Goal: Task Accomplishment & Management: Manage account settings

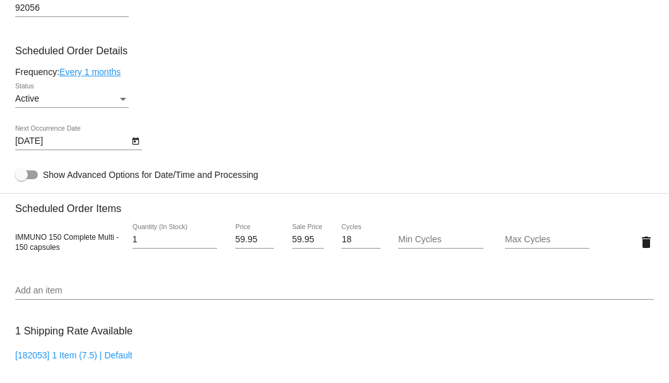
scroll to position [545, 0]
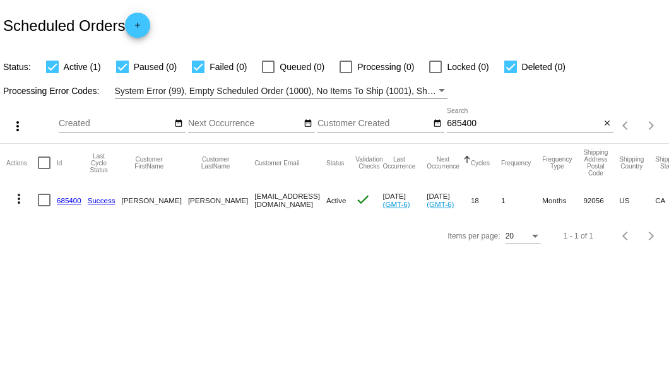
drag, startPoint x: 200, startPoint y: 196, endPoint x: 347, endPoint y: 202, distance: 146.6
click at [347, 202] on mat-row "more_vert 685400 Success Sharon Redden 7608064487@exceptionalhealthproducts.org…" at bounding box center [463, 200] width 914 height 37
copy mat-row "7608064487@exceptionalhealthproducts.org"
click at [460, 123] on input "685400" at bounding box center [523, 124] width 153 height 10
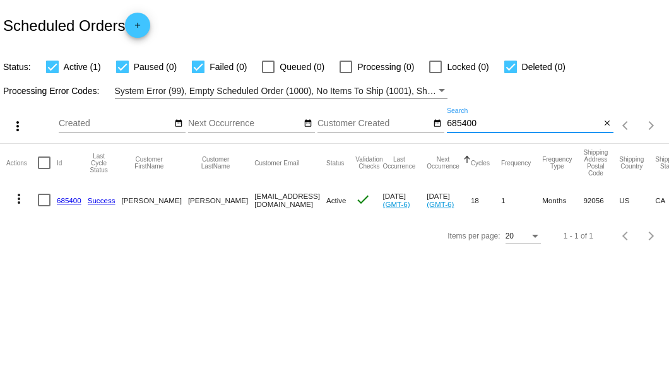
paste input "72574"
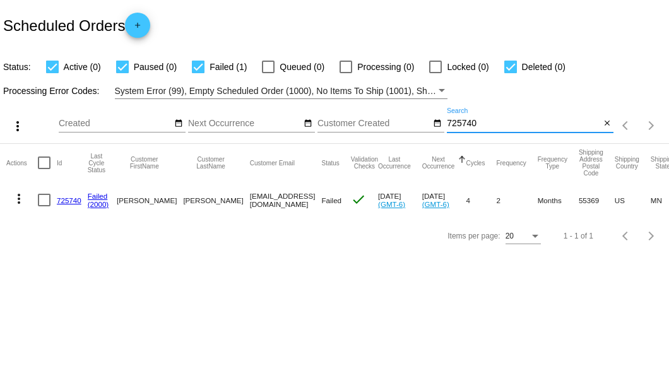
type input "725740"
click at [63, 198] on link "725740" at bounding box center [69, 200] width 25 height 8
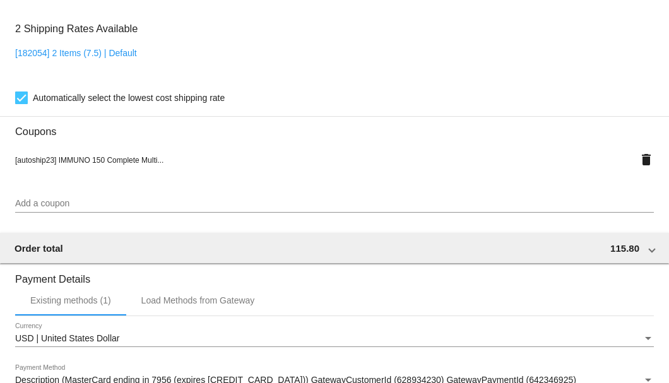
scroll to position [1254, 0]
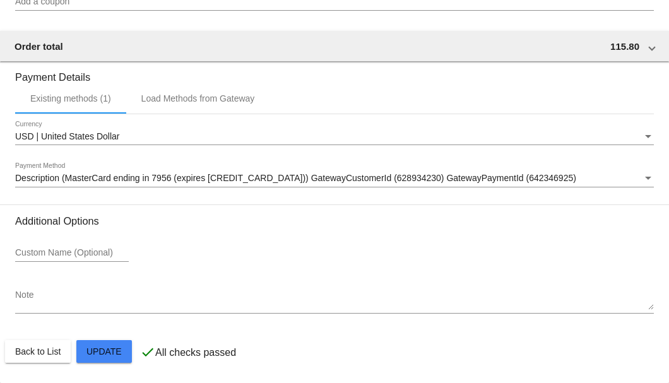
click at [71, 191] on div "Description (MasterCard ending in 7956 (expires 04/28)) GatewayCustomerId (6289…" at bounding box center [334, 181] width 639 height 36
click at [85, 182] on span "Description (MasterCard ending in 7956 (expires 04/28)) GatewayCustomerId (6289…" at bounding box center [295, 178] width 561 height 10
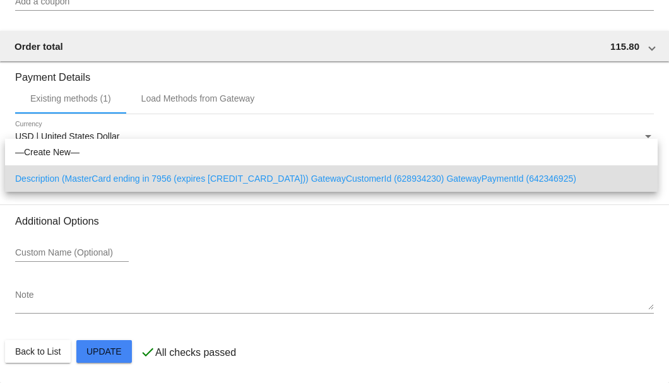
click at [185, 178] on span "Description (MasterCard ending in 7956 (expires 04/28)) GatewayCustomerId (6289…" at bounding box center [331, 178] width 633 height 27
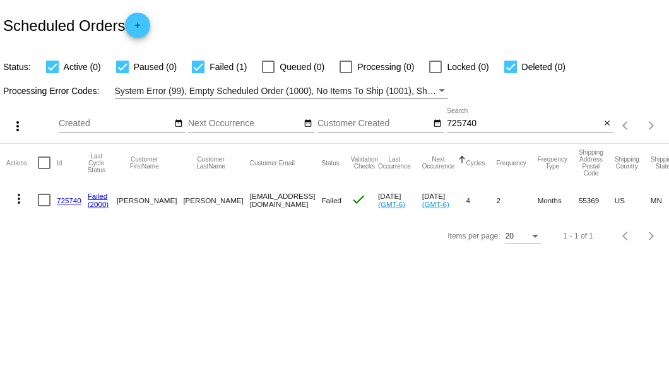
click at [66, 200] on link "725740" at bounding box center [69, 200] width 25 height 8
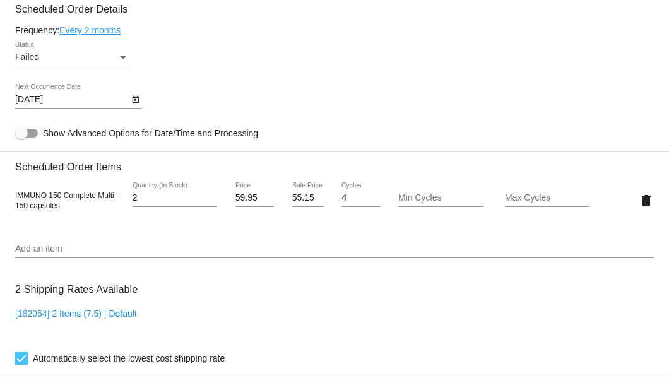
scroll to position [665, 0]
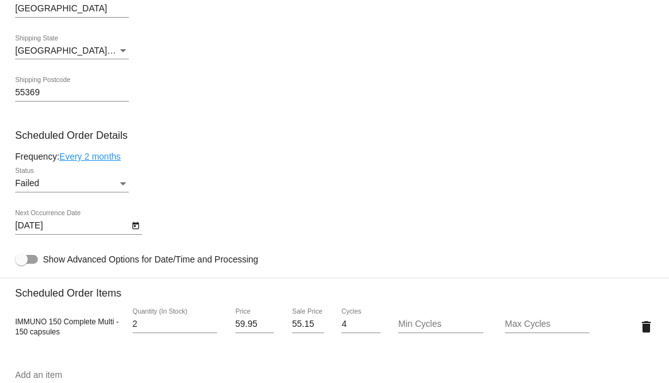
click at [120, 179] on div "Status" at bounding box center [122, 184] width 11 height 10
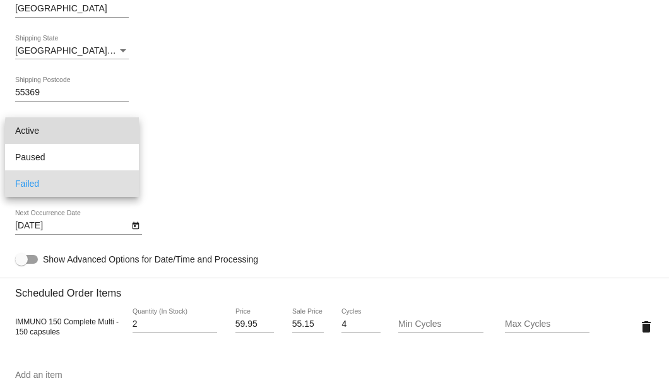
click at [115, 132] on span "Active" at bounding box center [72, 130] width 114 height 27
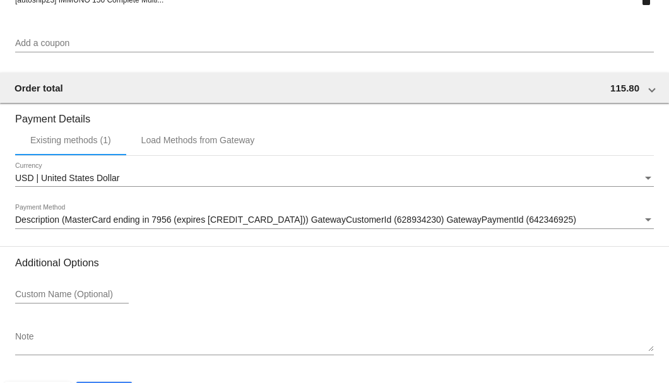
scroll to position [1254, 0]
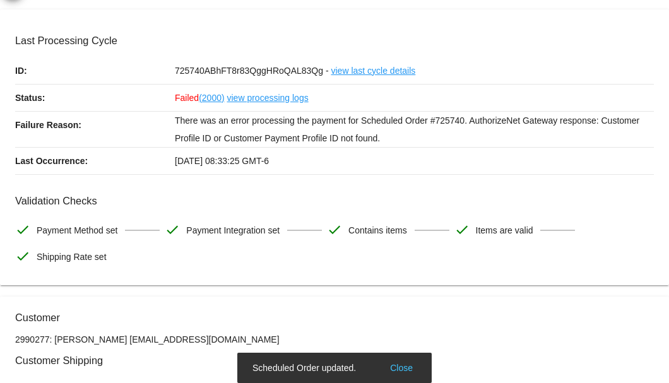
scroll to position [0, 0]
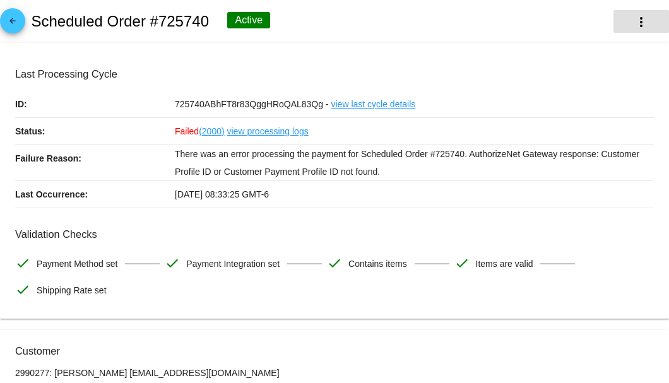
click at [637, 21] on mat-icon "more_vert" at bounding box center [641, 22] width 15 height 15
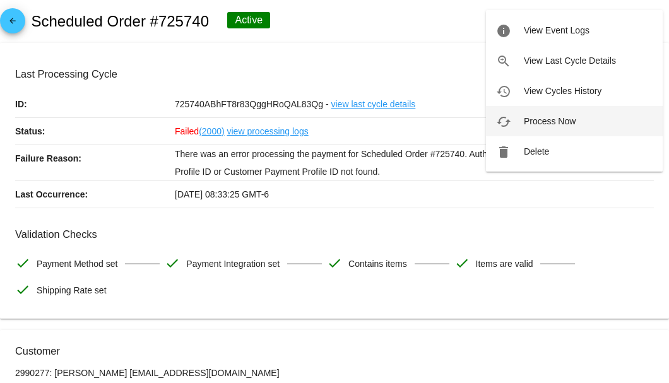
click at [539, 125] on span "Process Now" at bounding box center [550, 121] width 52 height 10
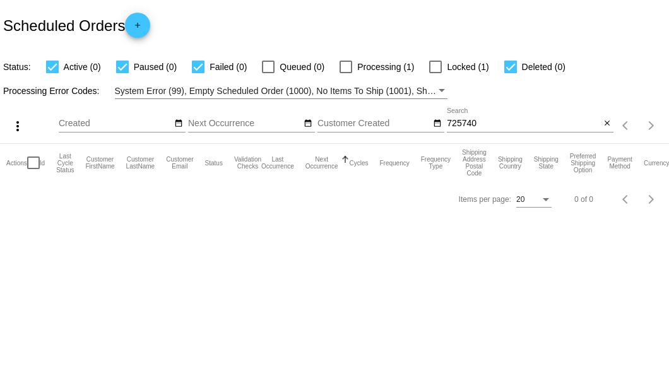
click at [490, 127] on input "725740" at bounding box center [523, 124] width 153 height 10
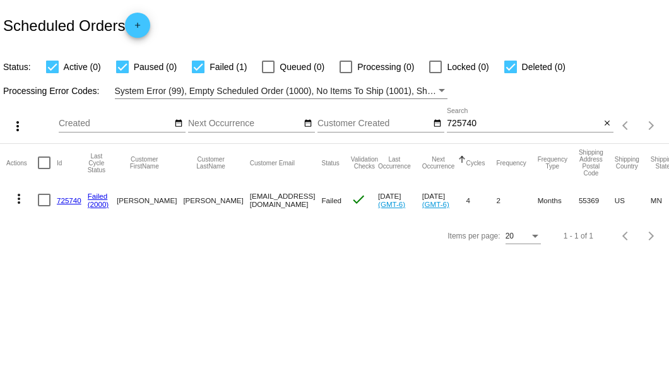
drag, startPoint x: 196, startPoint y: 199, endPoint x: 289, endPoint y: 201, distance: 92.9
click at [289, 201] on mat-row "more_vert 725740 Failed (2000) Jeanette Tostenson jtostenson@qwiznibet.com Fail…" at bounding box center [461, 200] width 910 height 37
copy mat-row "jtostenson@qwiznibet.com"
click at [455, 129] on div "725740 Search" at bounding box center [523, 120] width 153 height 25
click at [456, 126] on input "725740" at bounding box center [523, 124] width 153 height 10
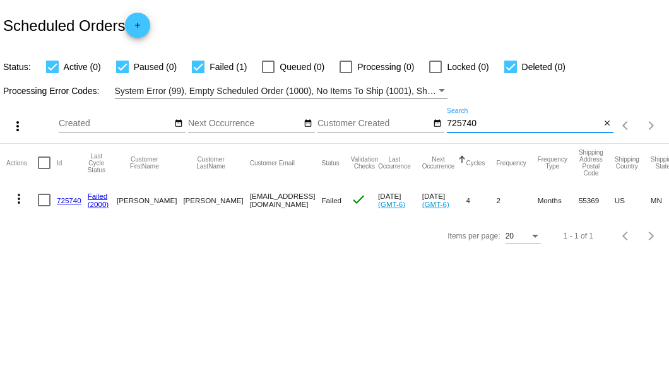
click at [456, 126] on input "725740" at bounding box center [523, 124] width 153 height 10
paste input "955145"
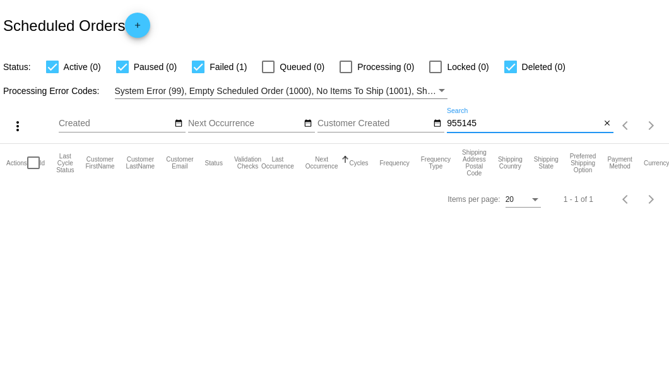
type input "955145"
click at [194, 69] on div at bounding box center [198, 67] width 13 height 13
click at [198, 73] on input "Failed (1)" at bounding box center [198, 73] width 1 height 1
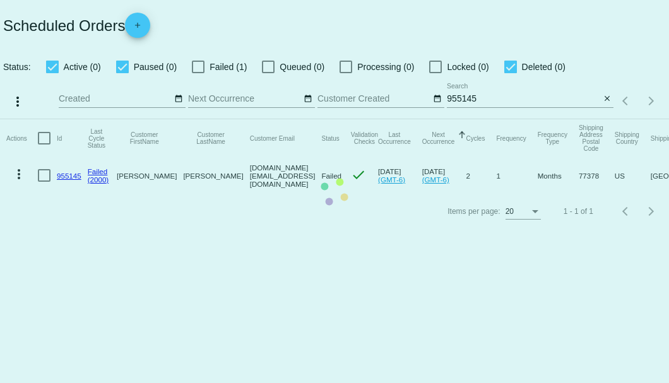
click at [199, 119] on mat-table "Actions Id Last Cycle Status Customer FirstName Customer LastName Customer Emai…" at bounding box center [334, 156] width 669 height 75
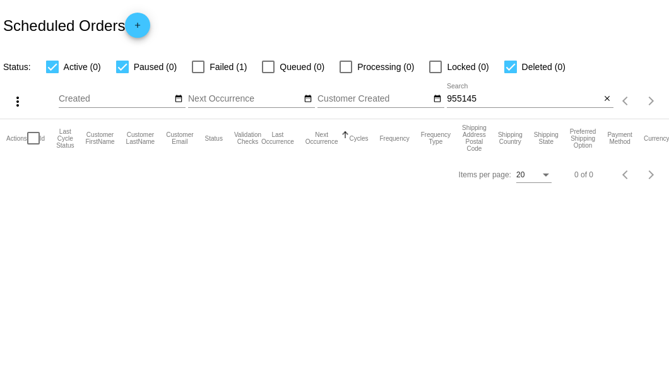
drag, startPoint x: 199, startPoint y: 69, endPoint x: 199, endPoint y: 78, distance: 8.2
click at [199, 77] on app-dashboard-scheduled-orders "Scheduled Orders add Status: Active (0) Paused (0) Failed (1) Queued (0) Proces…" at bounding box center [334, 96] width 669 height 193
click at [194, 66] on div at bounding box center [198, 67] width 13 height 13
click at [198, 73] on input "Failed (1)" at bounding box center [198, 73] width 1 height 1
checkbox input "true"
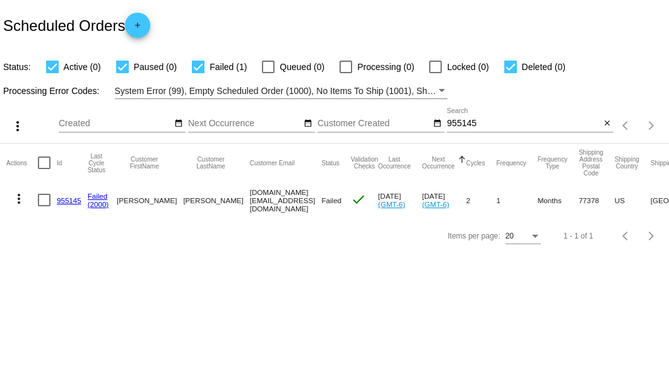
click at [73, 203] on link "955145" at bounding box center [69, 200] width 25 height 8
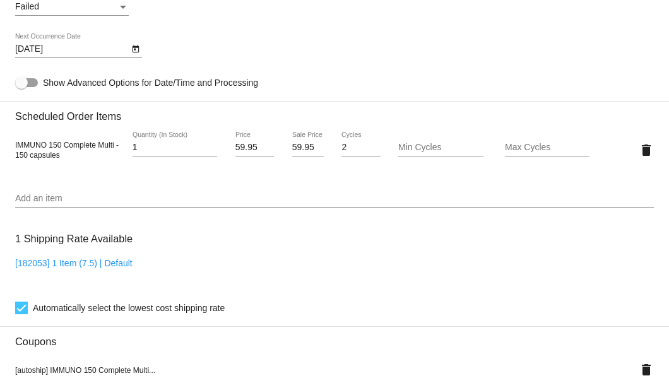
scroll to position [715, 0]
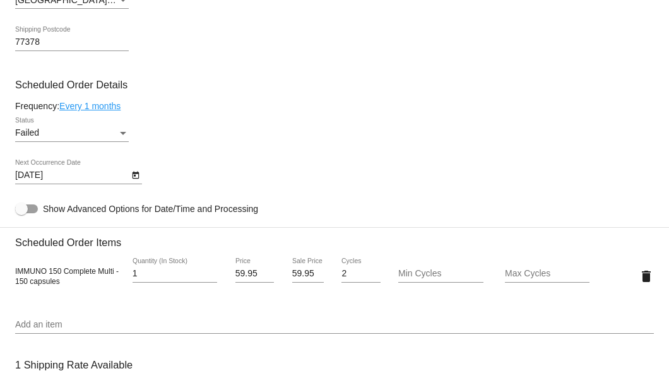
click at [119, 132] on div "Status" at bounding box center [122, 133] width 11 height 10
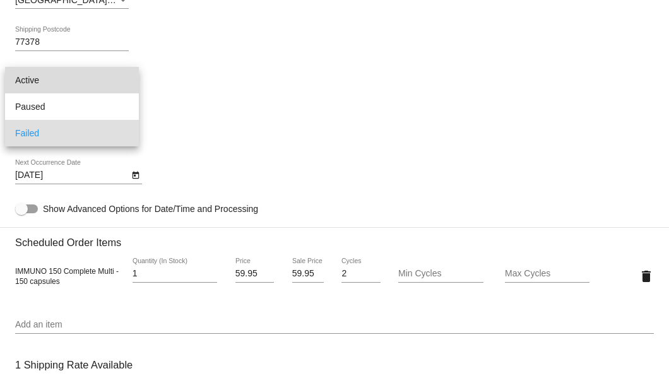
click at [94, 86] on span "Active" at bounding box center [72, 80] width 114 height 27
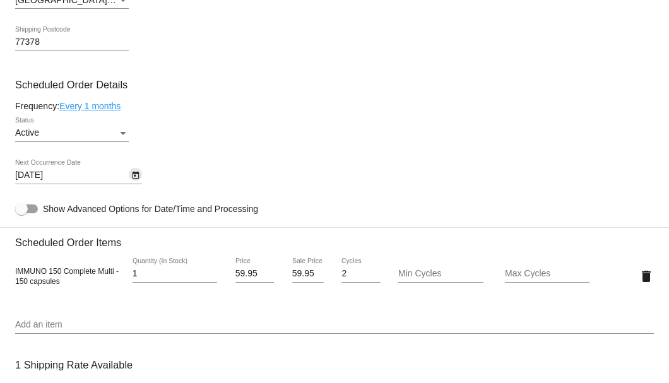
click at [133, 178] on icon "Open calendar" at bounding box center [135, 175] width 9 height 15
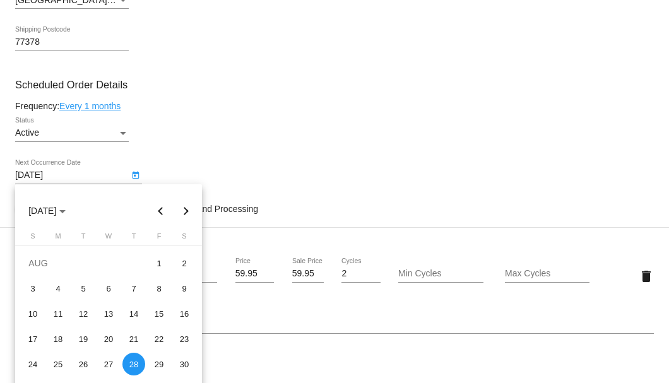
click at [184, 207] on button "Next month" at bounding box center [186, 210] width 25 height 25
click at [157, 364] on div "26" at bounding box center [159, 364] width 23 height 23
type input "9/26/2025"
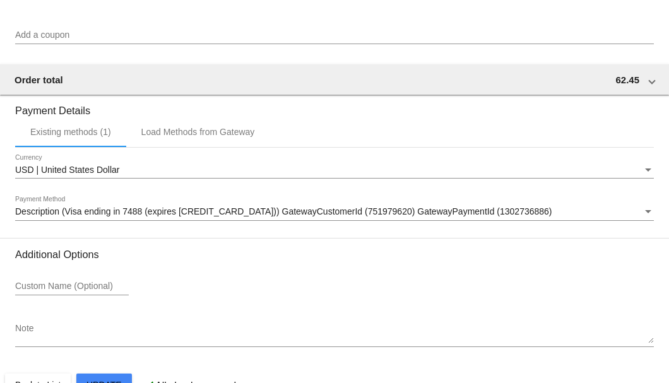
scroll to position [1254, 0]
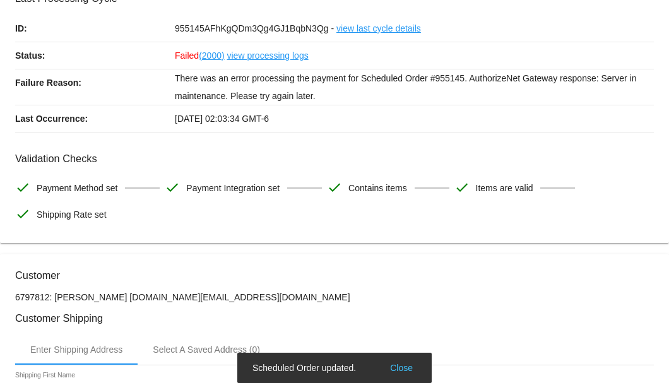
scroll to position [0, 0]
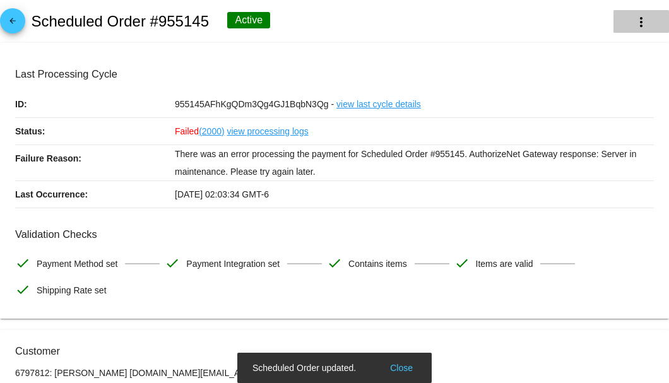
click at [637, 27] on mat-icon "more_vert" at bounding box center [641, 22] width 15 height 15
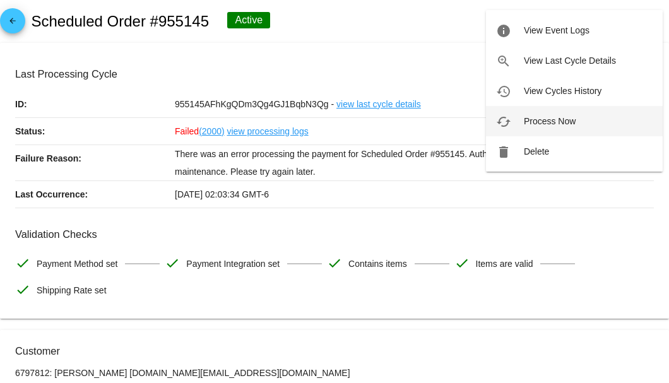
click at [567, 124] on span "Process Now" at bounding box center [550, 121] width 52 height 10
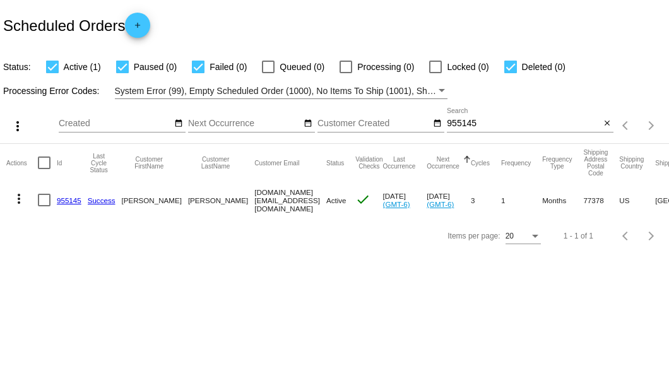
drag, startPoint x: 201, startPoint y: 201, endPoint x: 306, endPoint y: 202, distance: 104.8
click at [306, 202] on mat-row "more_vert 955145 Success [PERSON_NAME] [DOMAIN_NAME][EMAIL_ADDRESS][DOMAIN_NAME…" at bounding box center [486, 200] width 961 height 37
copy mat-row "[DOMAIN_NAME][EMAIL_ADDRESS][DOMAIN_NAME]"
click at [605, 124] on mat-icon "close" at bounding box center [607, 124] width 9 height 10
click at [605, 124] on mat-icon "search" at bounding box center [606, 126] width 15 height 20
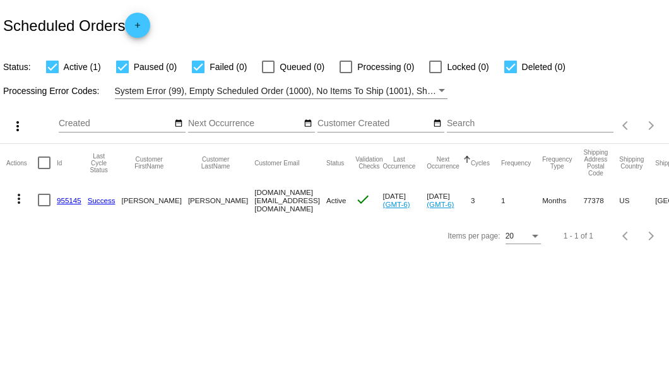
click at [605, 124] on input "Search" at bounding box center [530, 124] width 167 height 10
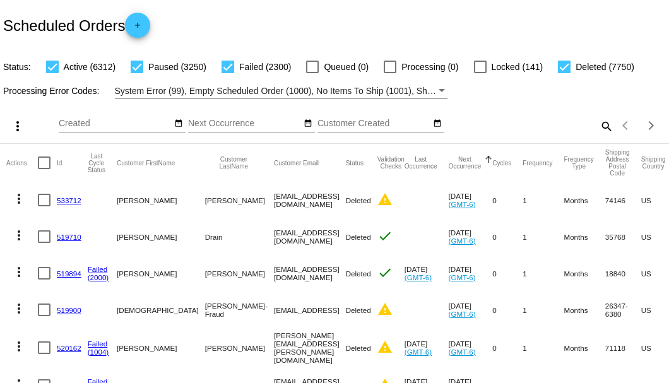
click at [601, 136] on mat-icon "search" at bounding box center [606, 126] width 15 height 20
click at [601, 129] on input "Search" at bounding box center [530, 124] width 167 height 10
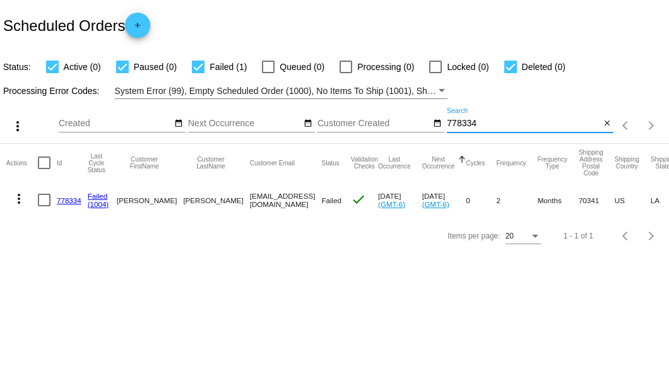
type input "778334"
click at [43, 198] on div at bounding box center [44, 200] width 13 height 13
click at [44, 206] on input "checkbox" at bounding box center [44, 206] width 1 height 1
checkbox input "true"
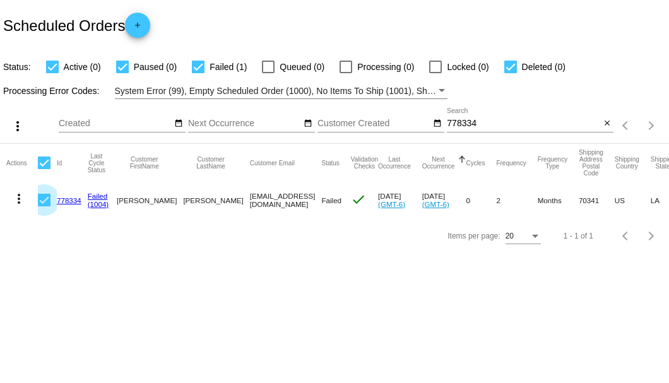
checkbox input "true"
click at [15, 198] on mat-icon "more_vert" at bounding box center [18, 198] width 15 height 15
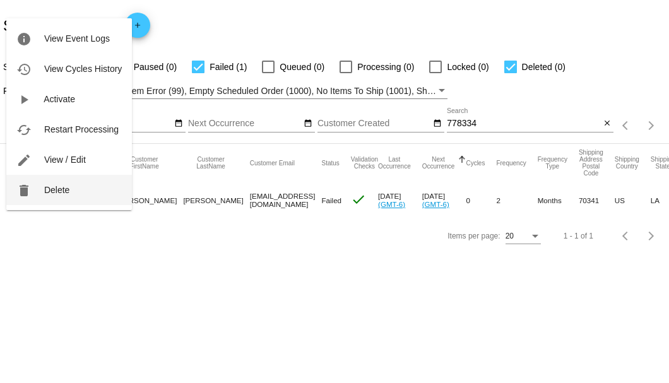
click at [52, 188] on span "Delete" at bounding box center [56, 190] width 25 height 10
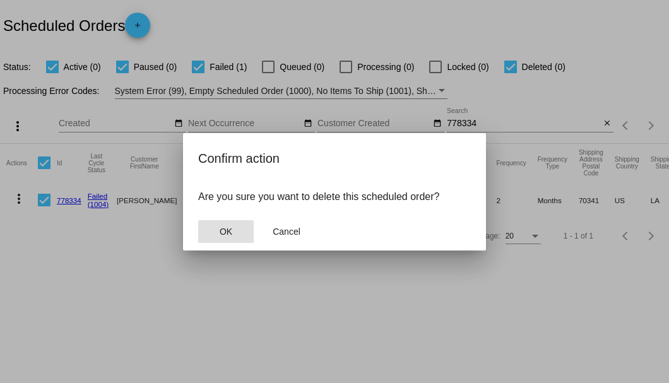
click at [226, 230] on span "OK" at bounding box center [226, 232] width 13 height 10
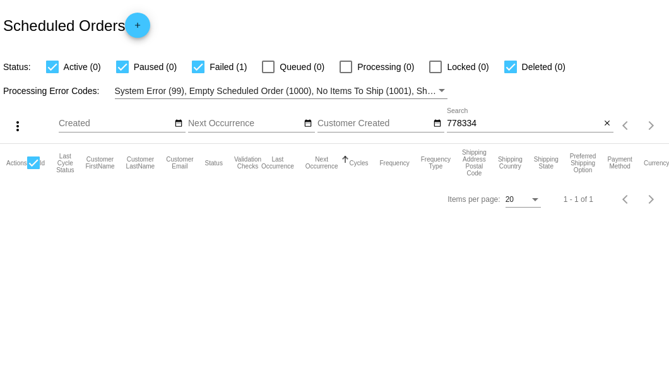
click at [495, 128] on input "778334" at bounding box center [523, 124] width 153 height 10
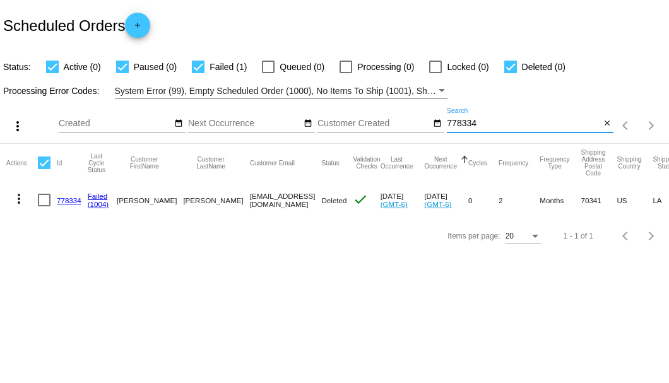
click at [547, 124] on input "778334" at bounding box center [523, 124] width 153 height 10
type input "778334"
click at [608, 121] on mat-icon "close" at bounding box center [607, 124] width 9 height 10
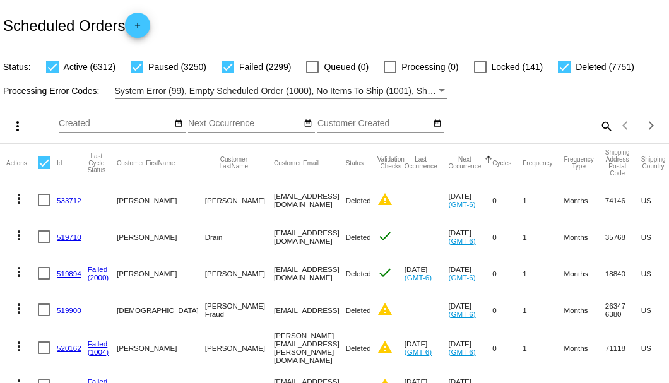
click at [599, 136] on mat-icon "search" at bounding box center [606, 126] width 15 height 20
click at [594, 129] on input "Search" at bounding box center [530, 124] width 167 height 10
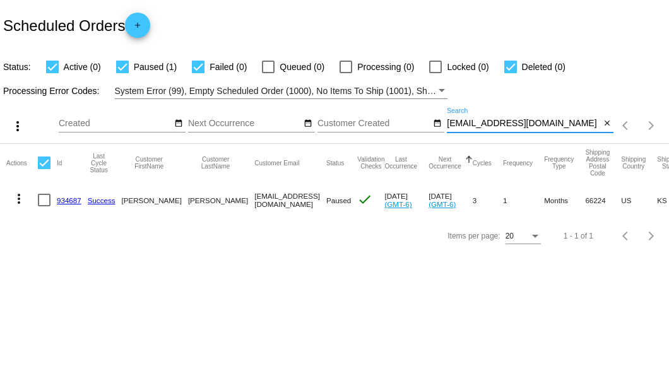
type input "[EMAIL_ADDRESS][DOMAIN_NAME]"
click at [47, 200] on div at bounding box center [44, 200] width 13 height 13
click at [44, 206] on input "checkbox" at bounding box center [44, 206] width 1 height 1
checkbox input "true"
click at [25, 200] on mat-icon "more_vert" at bounding box center [18, 198] width 15 height 15
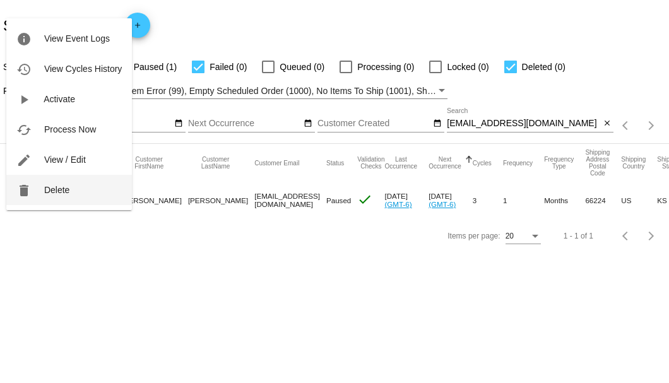
click at [57, 195] on button "delete Delete" at bounding box center [69, 190] width 126 height 30
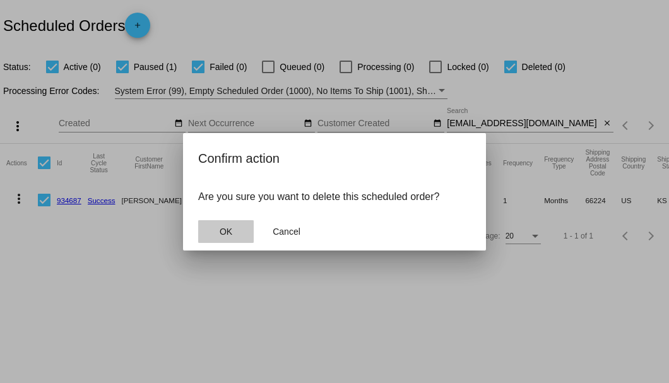
click at [224, 234] on span "OK" at bounding box center [226, 232] width 13 height 10
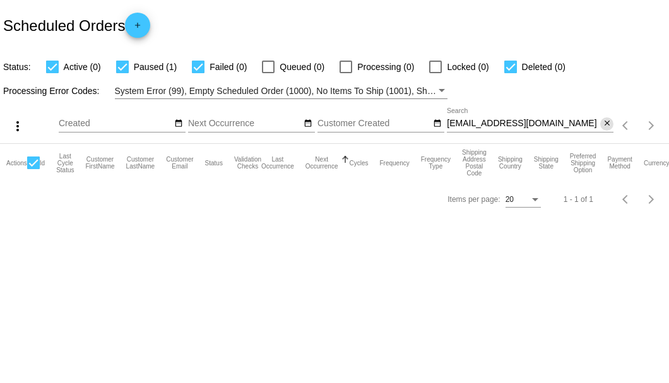
click at [605, 124] on mat-icon "close" at bounding box center [607, 124] width 9 height 10
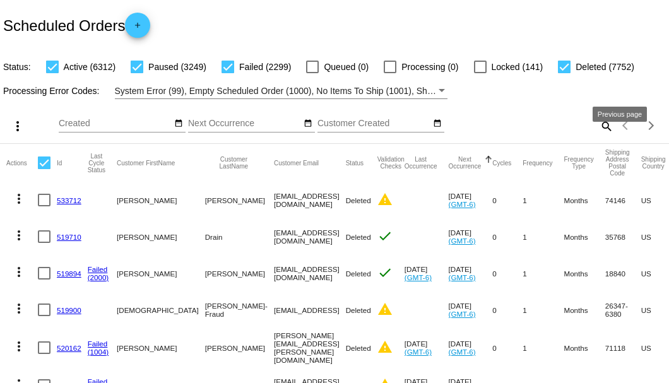
click at [604, 136] on mat-icon "search" at bounding box center [606, 126] width 15 height 20
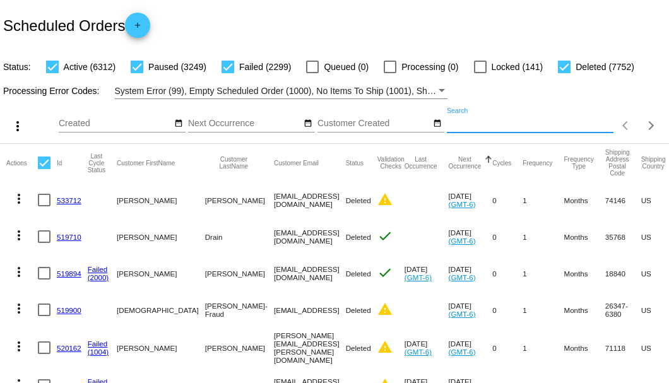
click at [604, 129] on input "Search" at bounding box center [530, 124] width 167 height 10
paste input "623882"
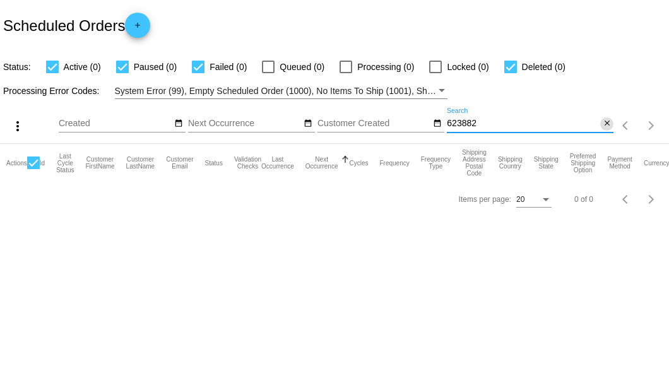
type input "623882"
click at [605, 126] on mat-icon "close" at bounding box center [607, 124] width 9 height 10
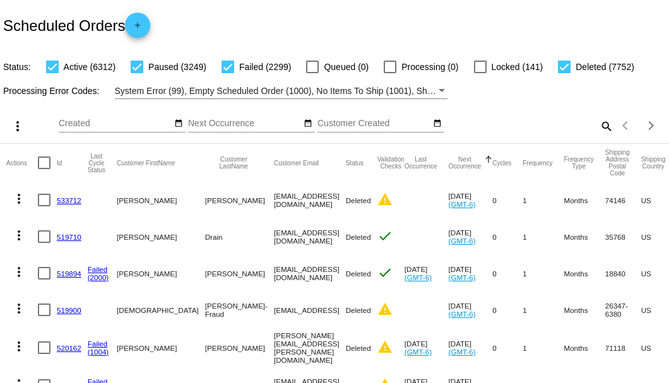
click at [605, 136] on mat-icon "search" at bounding box center [606, 126] width 15 height 20
click at [605, 129] on input "Search" at bounding box center [530, 124] width 167 height 10
paste input "725740"
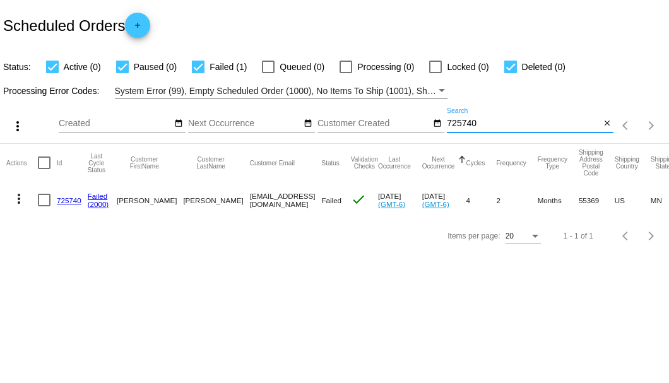
type input "725740"
click at [68, 198] on link "725740" at bounding box center [69, 200] width 25 height 8
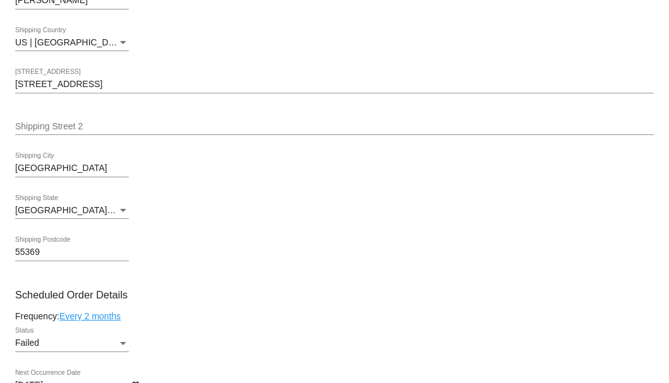
scroll to position [673, 0]
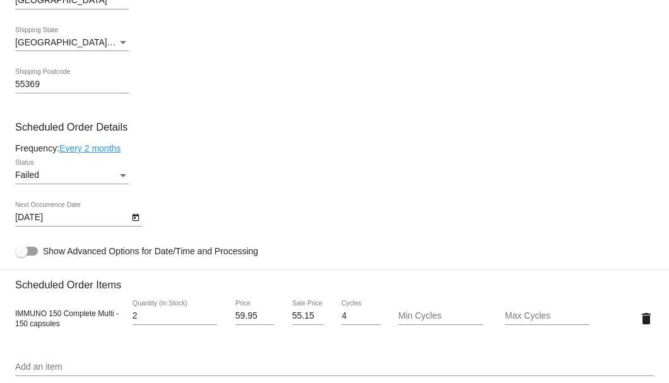
click at [115, 174] on div "Failed" at bounding box center [66, 175] width 102 height 10
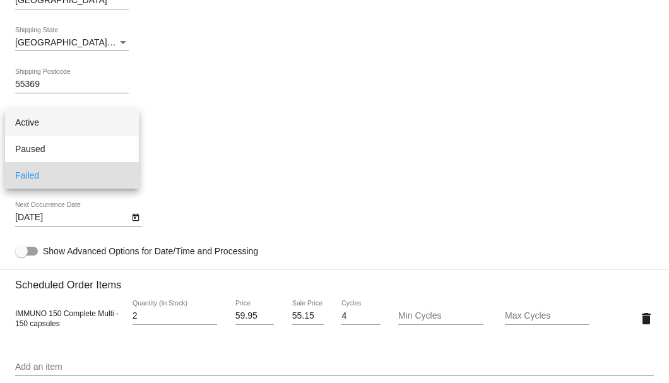
click at [117, 127] on span "Active" at bounding box center [72, 122] width 114 height 27
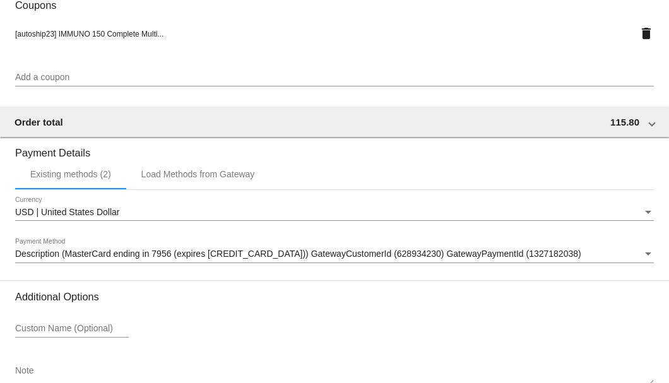
scroll to position [1254, 0]
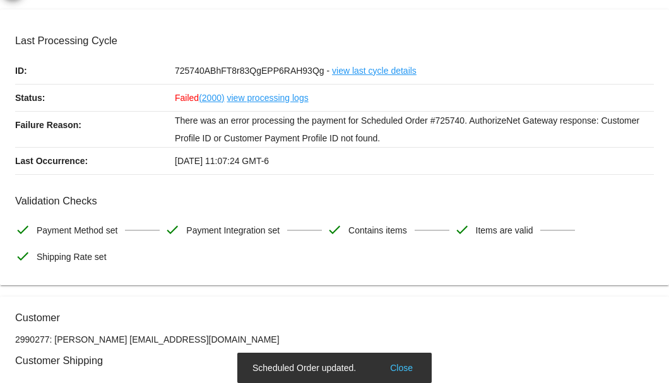
scroll to position [0, 0]
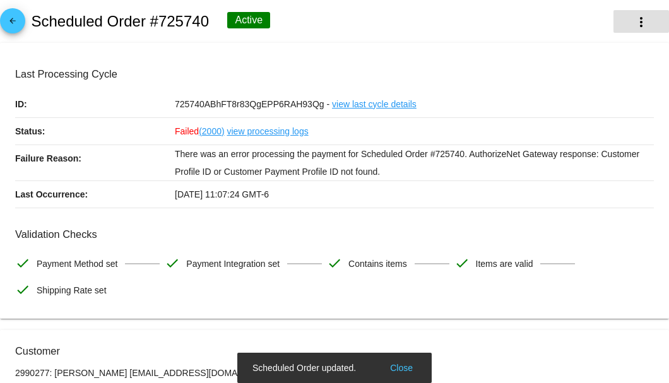
click at [631, 10] on button "more_vert" at bounding box center [642, 21] width 56 height 23
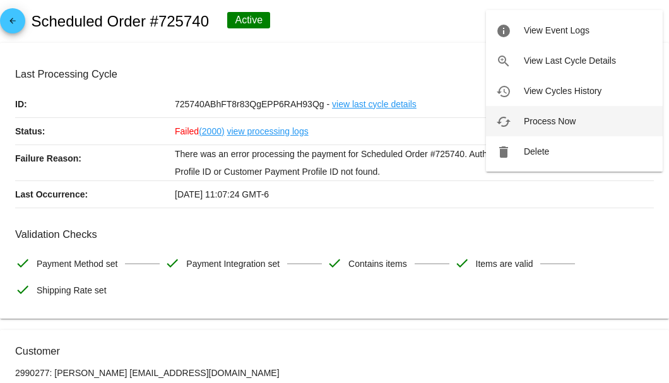
click at [537, 119] on span "Process Now" at bounding box center [550, 121] width 52 height 10
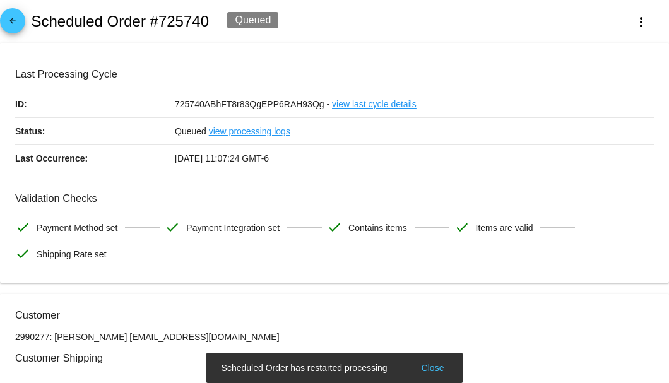
scroll to position [126, 0]
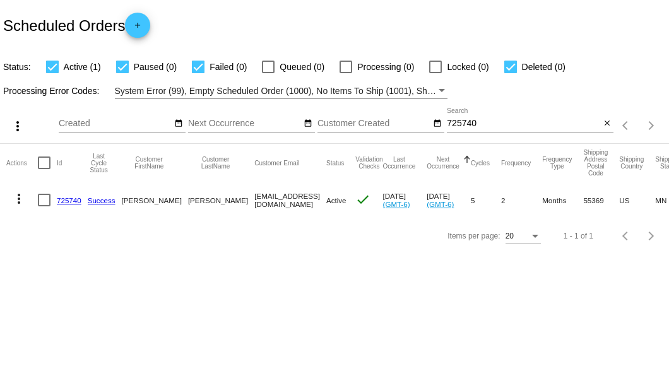
drag, startPoint x: 199, startPoint y: 201, endPoint x: 292, endPoint y: 200, distance: 92.8
click at [292, 200] on mat-row "more_vert 725740 Success [PERSON_NAME] [EMAIL_ADDRESS][DOMAIN_NAME] Active chec…" at bounding box center [463, 200] width 914 height 37
copy mat-row "[EMAIL_ADDRESS][DOMAIN_NAME]"
click at [603, 125] on mat-icon "close" at bounding box center [607, 124] width 9 height 10
